Goal: Task Accomplishment & Management: Manage account settings

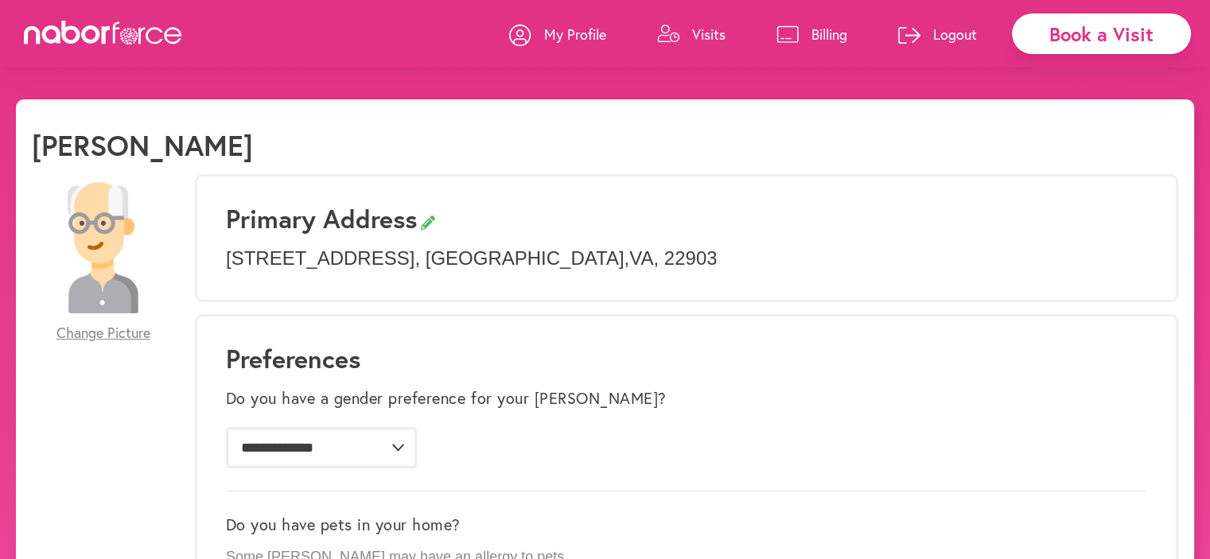
click at [555, 31] on p "My Profile" at bounding box center [575, 34] width 62 height 19
click at [569, 32] on p "My Profile" at bounding box center [575, 34] width 62 height 19
click at [705, 37] on p "Visits" at bounding box center [708, 34] width 33 height 19
